Goal: Task Accomplishment & Management: Manage account settings

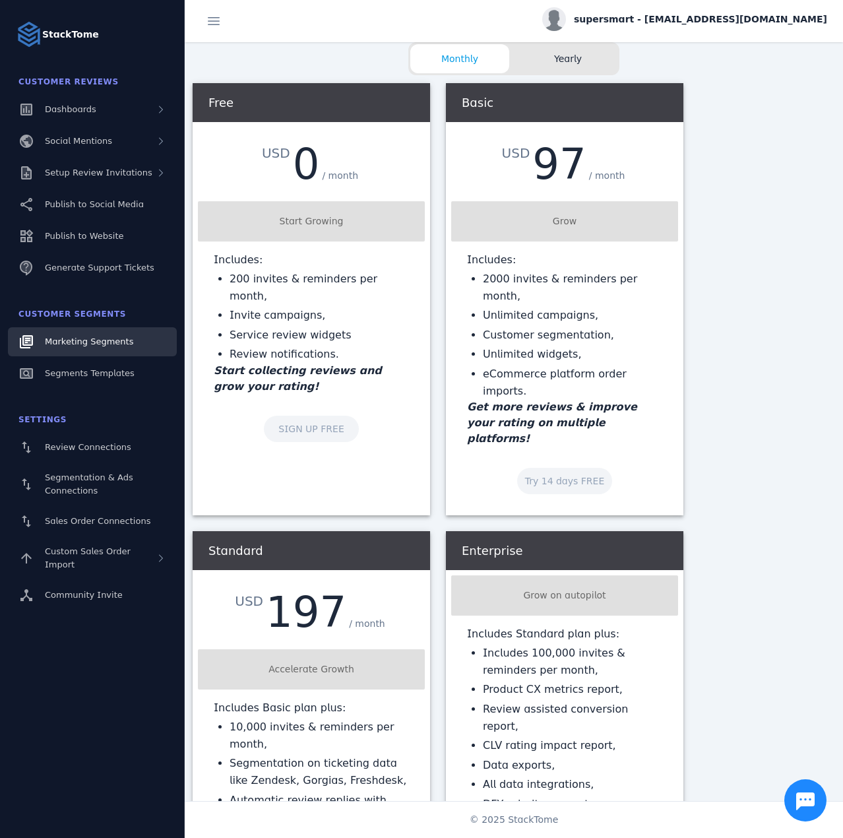
click at [86, 338] on span "Marketing Segments" at bounding box center [89, 342] width 88 height 10
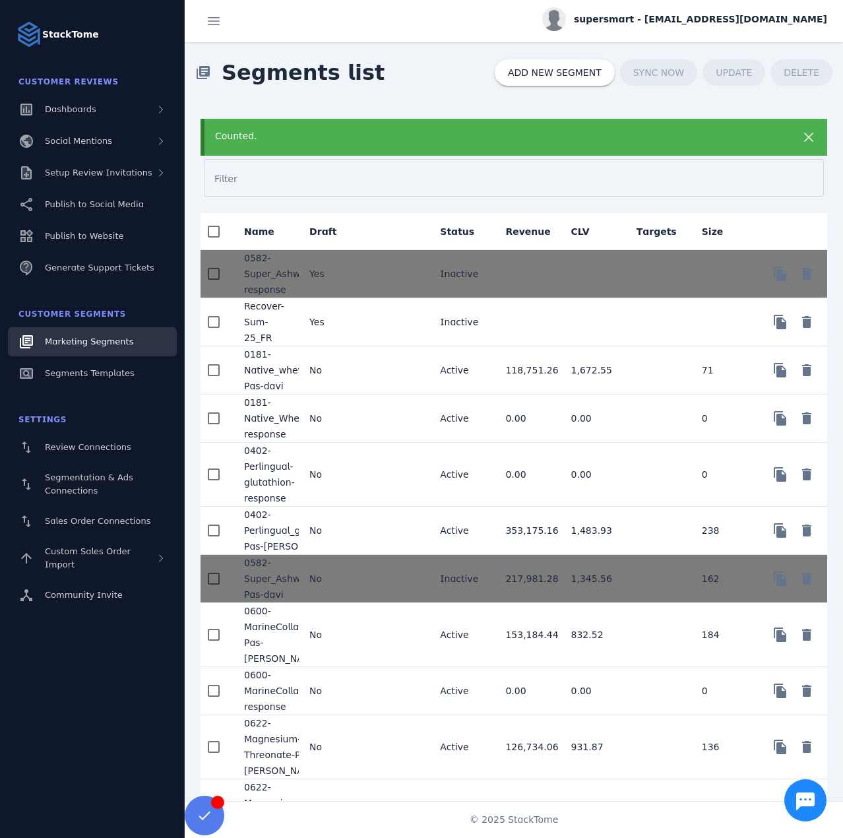
click at [337, 323] on mat-cell "Yes" at bounding box center [331, 322] width 65 height 48
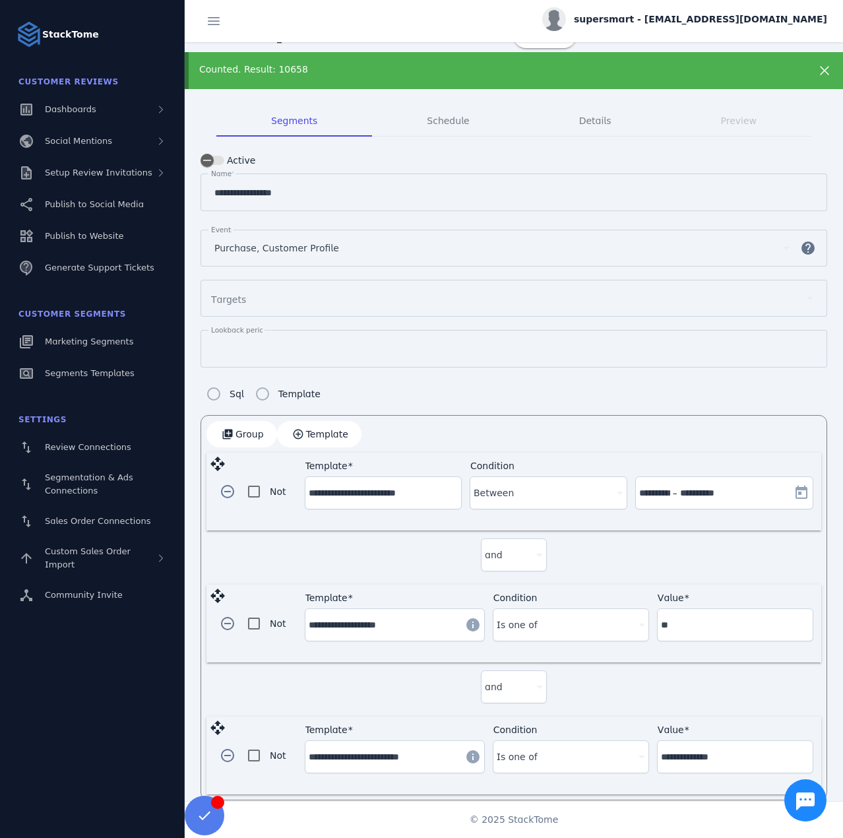
scroll to position [59, 0]
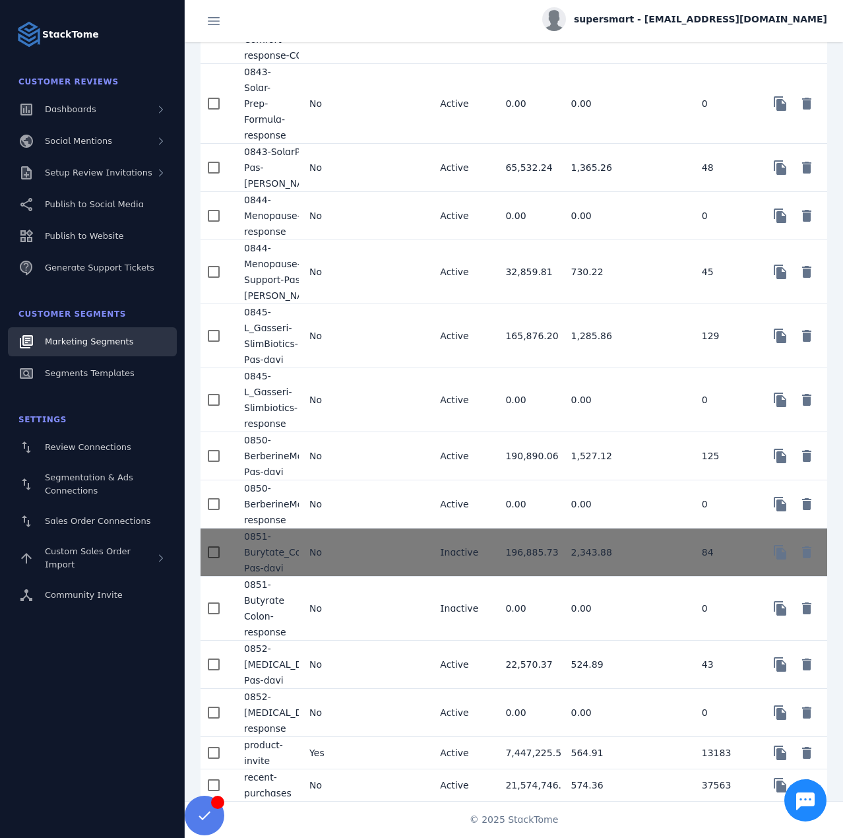
scroll to position [1756, 0]
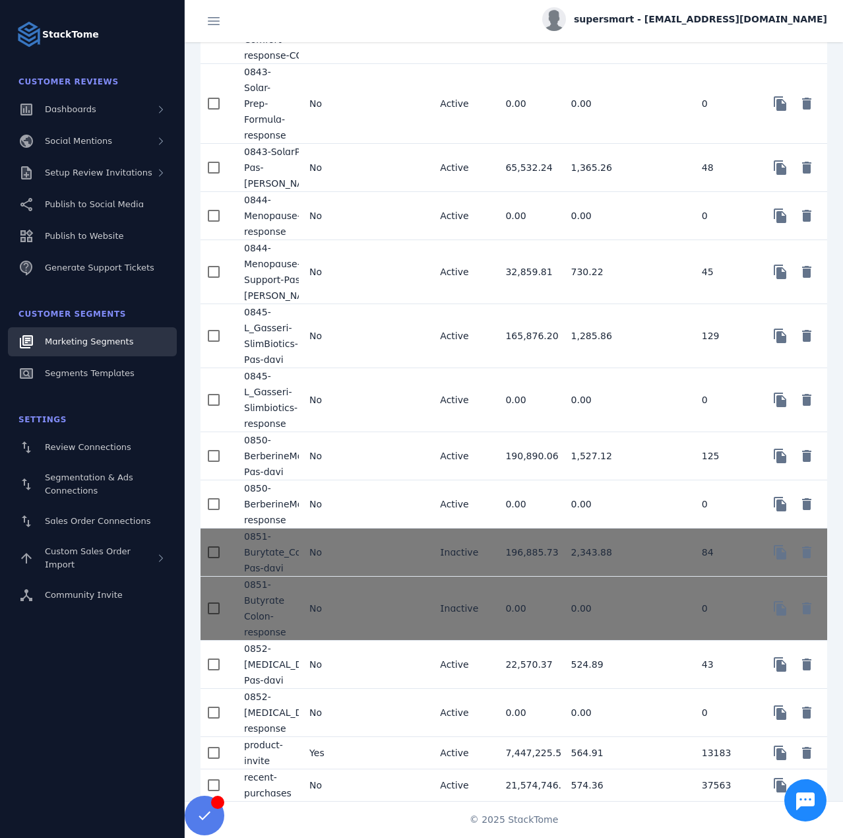
click at [370, 759] on mat-cell at bounding box center [396, 753] width 65 height 32
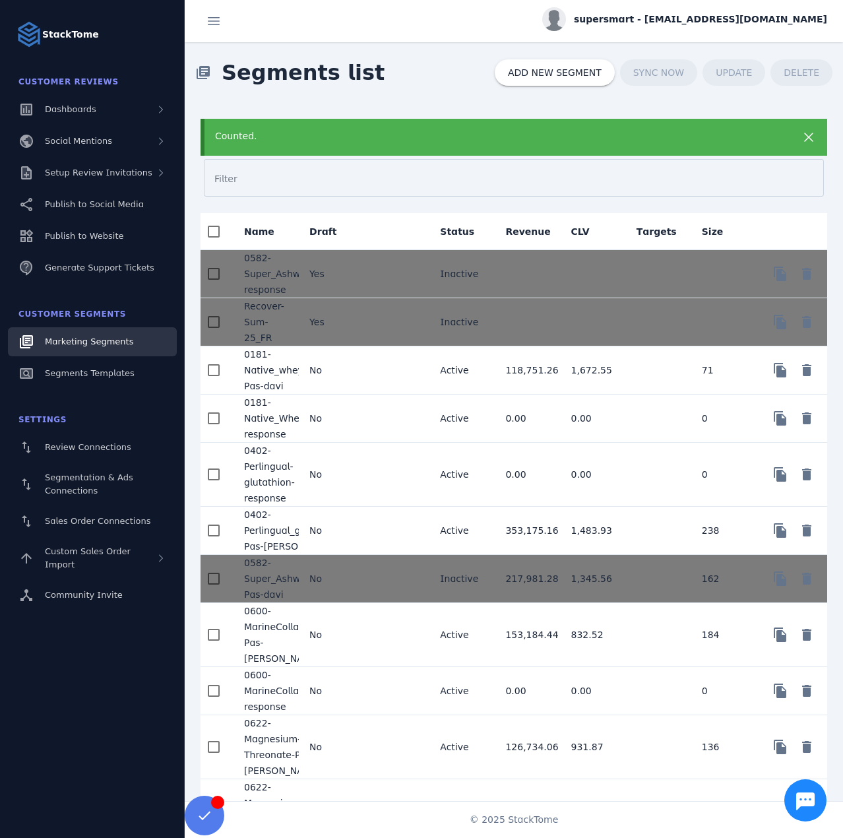
click at [249, 146] on div "Counted." at bounding box center [514, 137] width 627 height 37
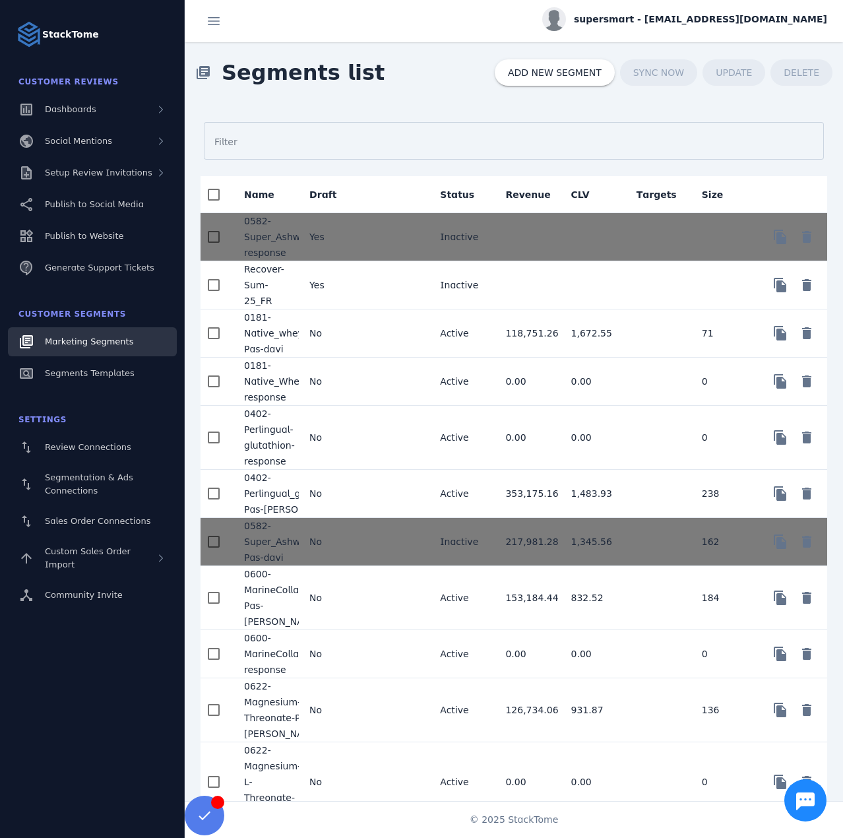
click at [339, 284] on mat-cell "Yes" at bounding box center [331, 285] width 65 height 48
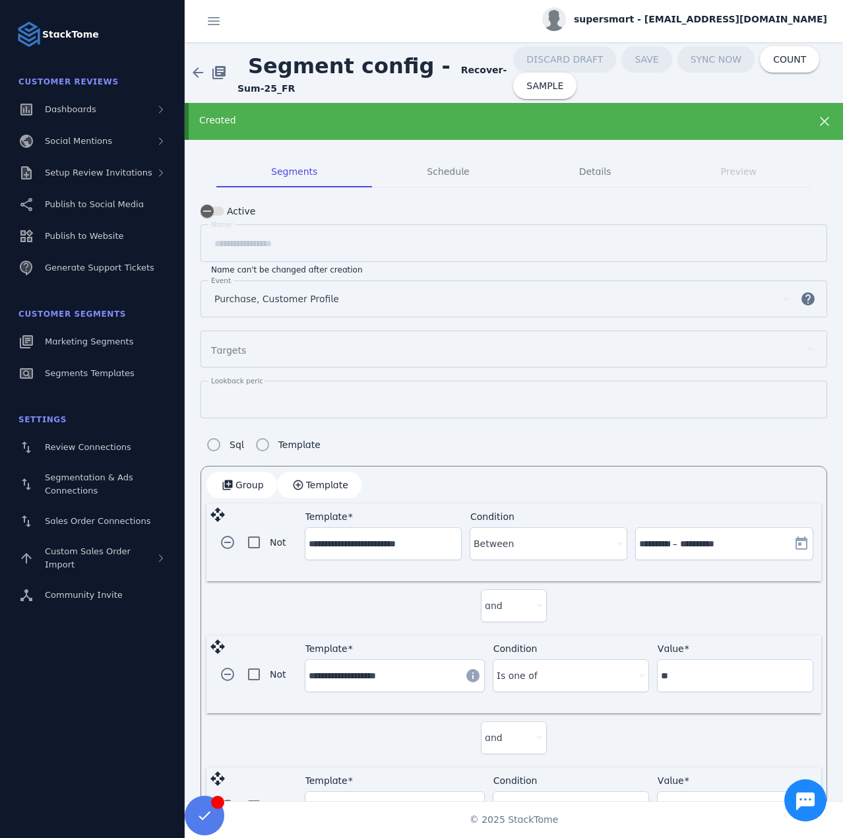
drag, startPoint x: 99, startPoint y: 342, endPoint x: 123, endPoint y: 315, distance: 36.0
click at [673, 22] on span "supersmart - [EMAIL_ADDRESS][DOMAIN_NAME]" at bounding box center [700, 20] width 253 height 14
click at [755, 119] on button "Sign out" at bounding box center [779, 128] width 95 height 32
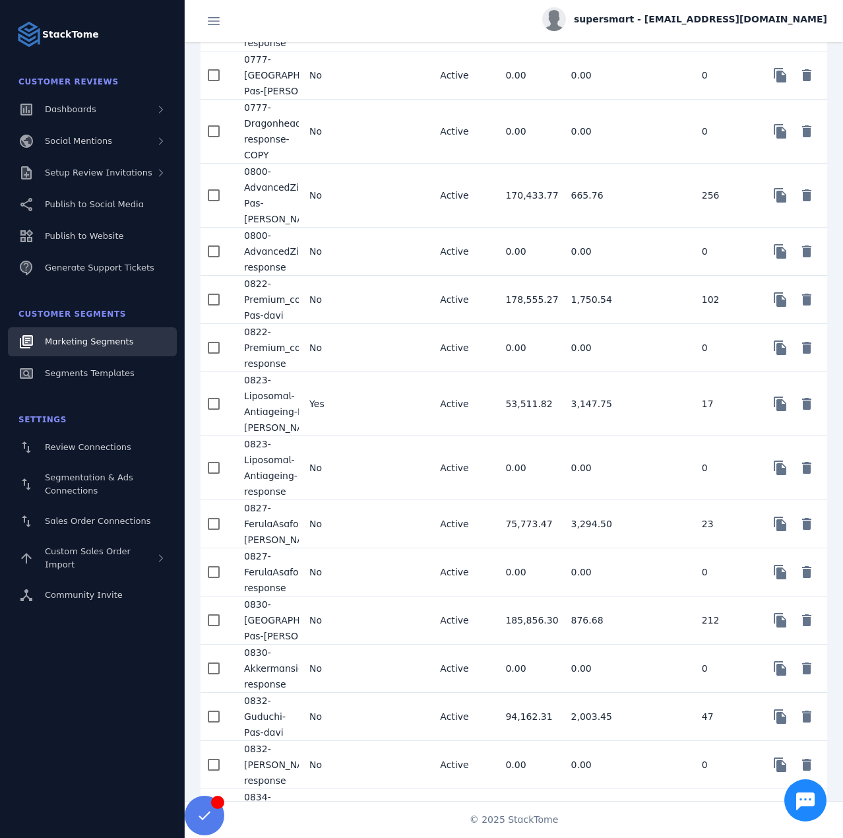
scroll to position [1756, 0]
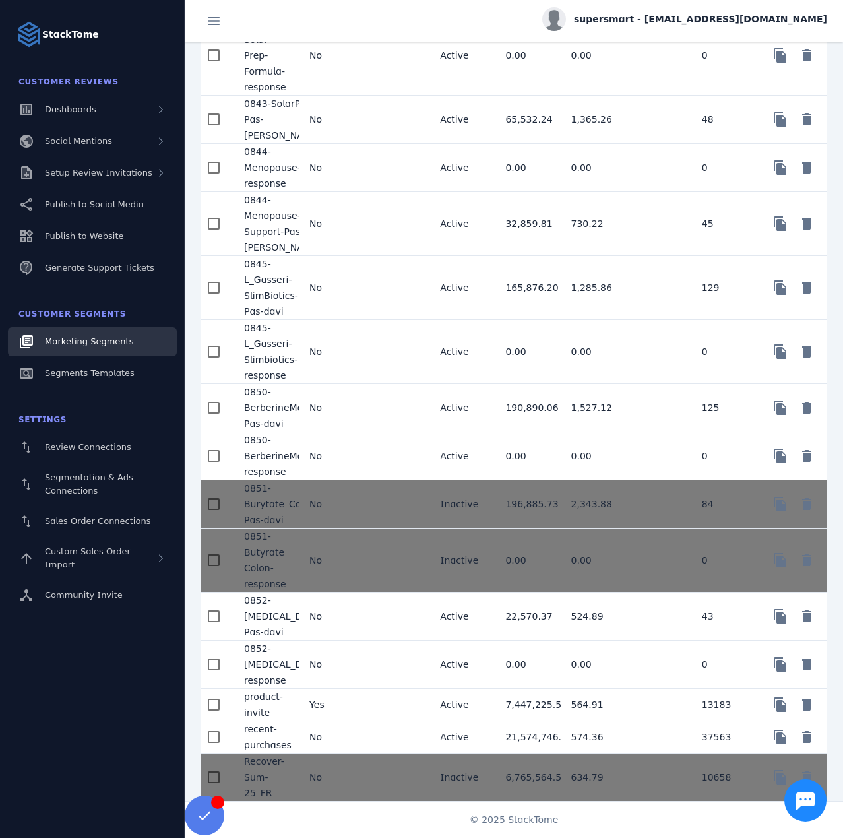
click at [334, 705] on mat-cell "Yes" at bounding box center [331, 705] width 65 height 32
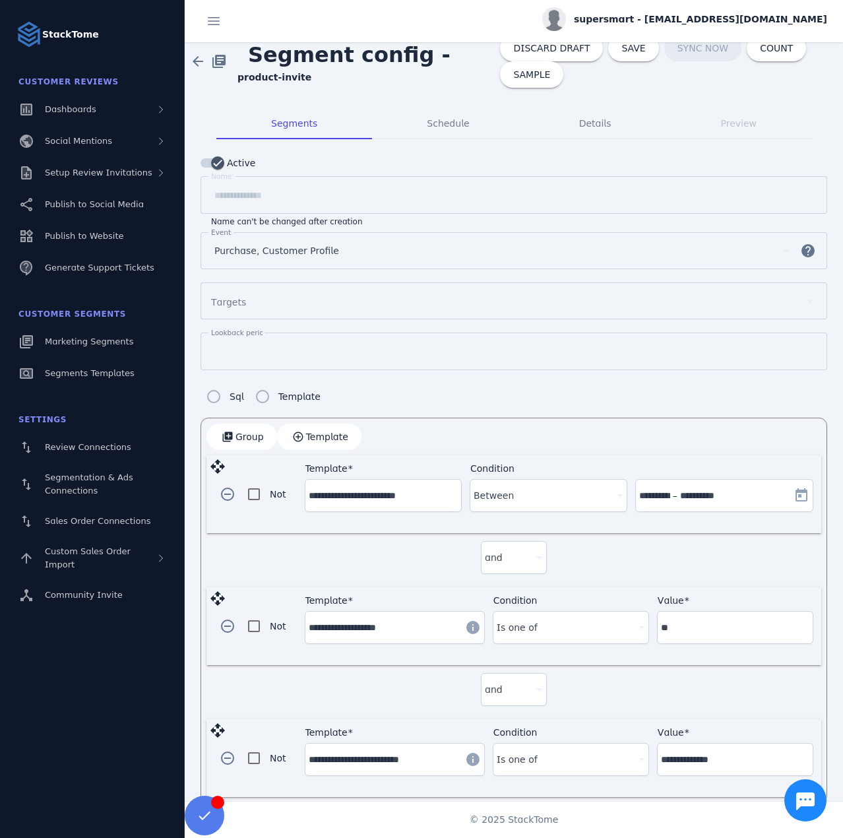
scroll to position [22, 0]
